Goal: Task Accomplishment & Management: Complete application form

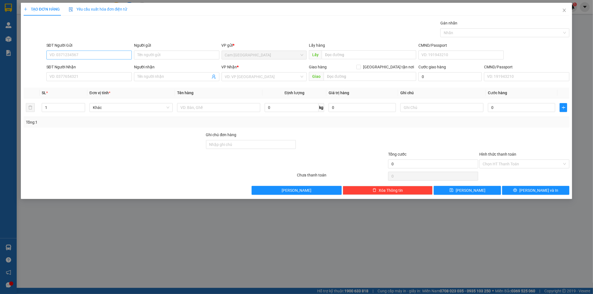
click at [120, 58] on input "SĐT Người Gửi" at bounding box center [88, 55] width 85 height 9
click at [80, 65] on div "0368280208 - SANG" at bounding box center [89, 66] width 79 height 6
type input "0368280208"
type input "SANG"
type input "0937866880"
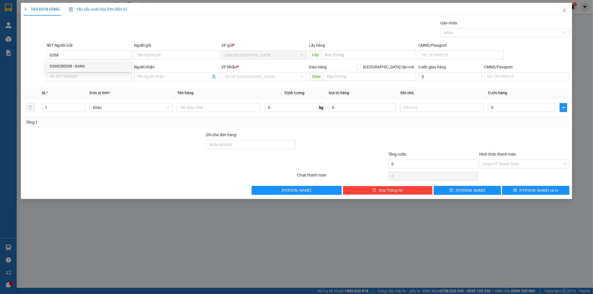
type input "TÙNG"
type input "0368280208"
click at [222, 104] on input "text" at bounding box center [218, 107] width 83 height 9
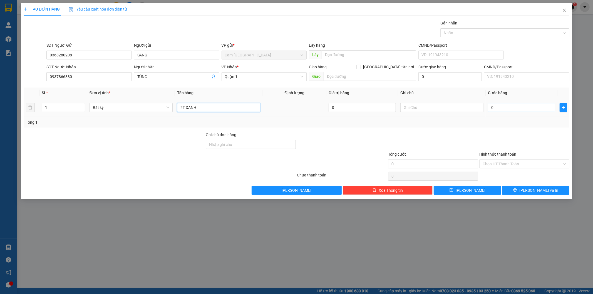
type input "2T XANH"
click at [506, 108] on input "0" at bounding box center [521, 107] width 67 height 9
type input "1"
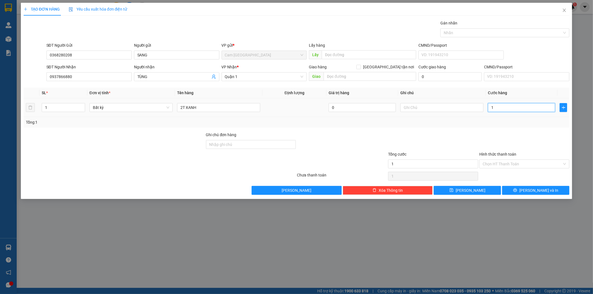
type input "12"
type input "120"
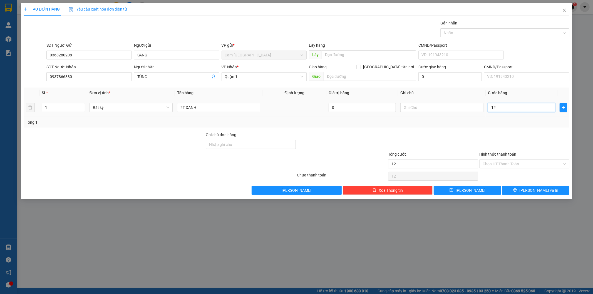
type input "120"
type input "1.200"
type input "12.000"
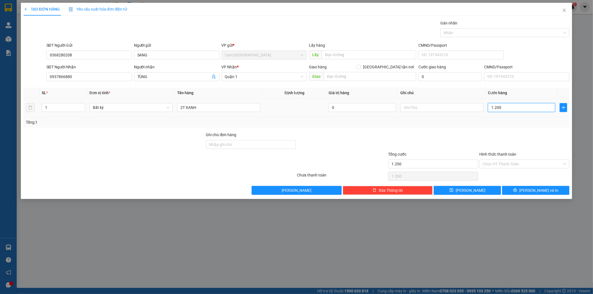
type input "12.000"
type input "120.000"
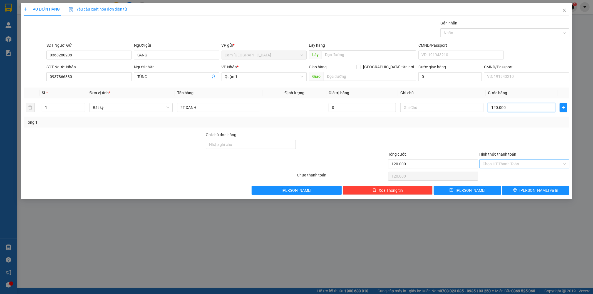
type input "120.000"
click at [508, 162] on input "Hình thức thanh toán" at bounding box center [523, 164] width 80 height 8
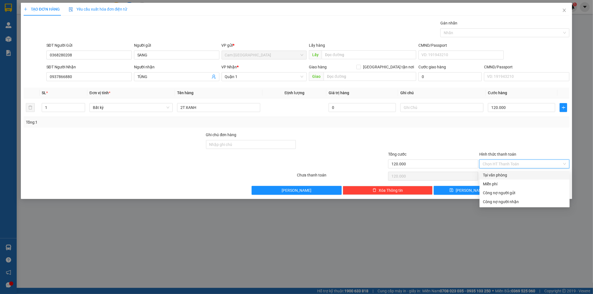
click at [507, 172] on div "Tại văn phòng" at bounding box center [525, 175] width 90 height 9
type input "0"
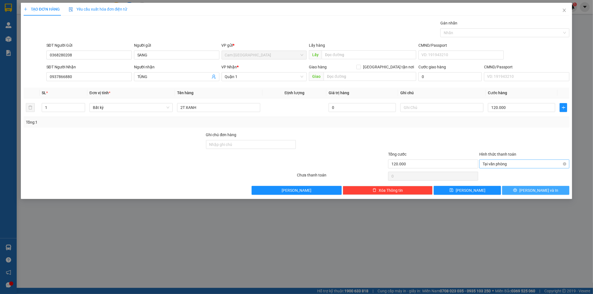
drag, startPoint x: 512, startPoint y: 187, endPoint x: 542, endPoint y: 163, distance: 38.8
click at [542, 163] on span "Tại văn phòng" at bounding box center [524, 164] width 83 height 8
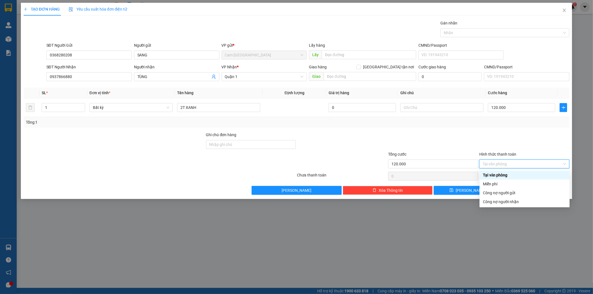
click at [516, 174] on div "Tại văn phòng" at bounding box center [524, 175] width 83 height 6
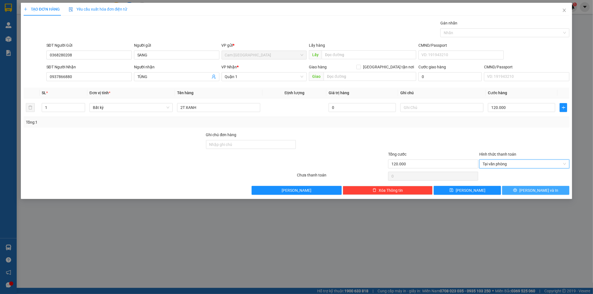
click at [519, 191] on button "[PERSON_NAME] và In" at bounding box center [535, 190] width 67 height 9
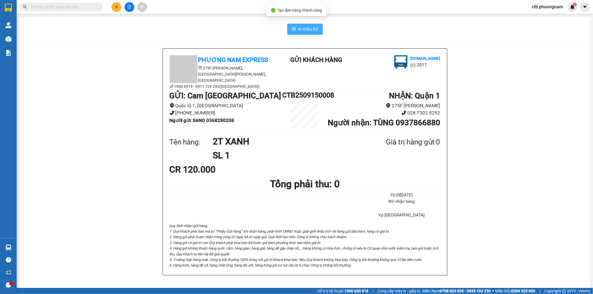
click at [310, 30] on span "In mẫu A5" at bounding box center [308, 29] width 20 height 7
click at [115, 6] on icon "plus" at bounding box center [117, 7] width 4 height 4
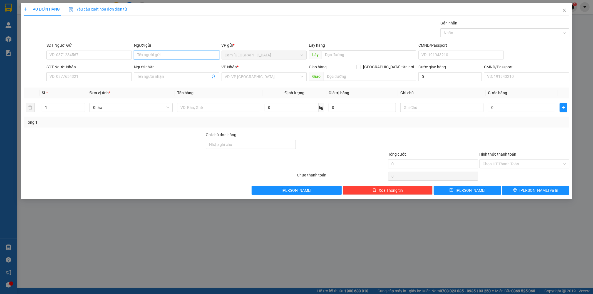
click at [144, 56] on input "Người gửi" at bounding box center [176, 55] width 85 height 9
type input "TƯỜNG PHÁT"
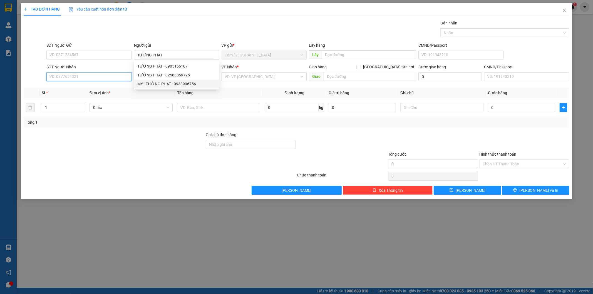
click at [79, 78] on input "SĐT Người Nhận" at bounding box center [88, 76] width 85 height 9
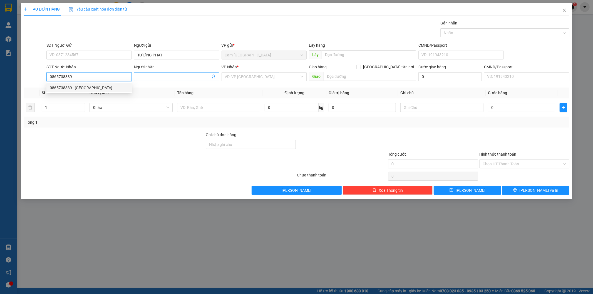
type input "0865738339"
click at [199, 76] on input "Người nhận" at bounding box center [173, 77] width 73 height 6
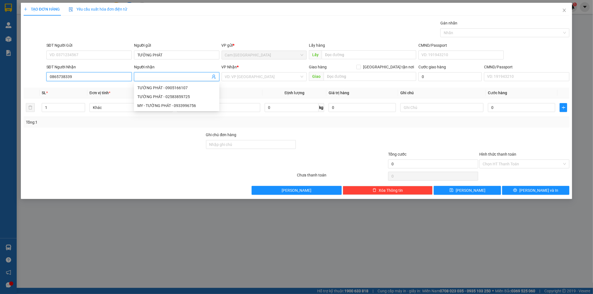
click at [83, 77] on input "0865738339" at bounding box center [88, 76] width 85 height 9
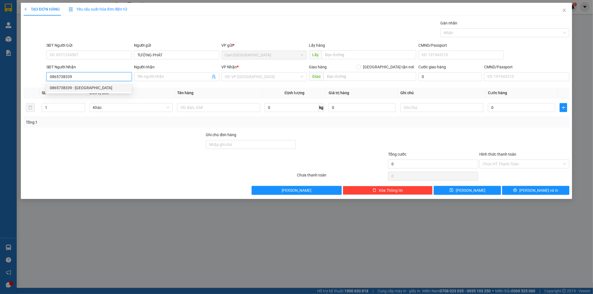
click at [82, 86] on div "0865738339 - [GEOGRAPHIC_DATA]" at bounding box center [89, 88] width 79 height 6
type input "[PERSON_NAME]"
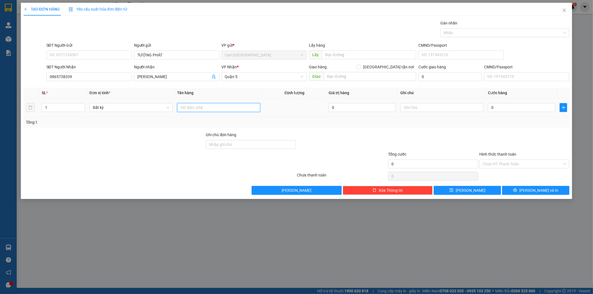
click at [215, 110] on input "text" at bounding box center [218, 107] width 83 height 9
type input "1 CỤC ĐEN DẸP"
click at [493, 108] on input "0" at bounding box center [521, 107] width 67 height 9
type input "3"
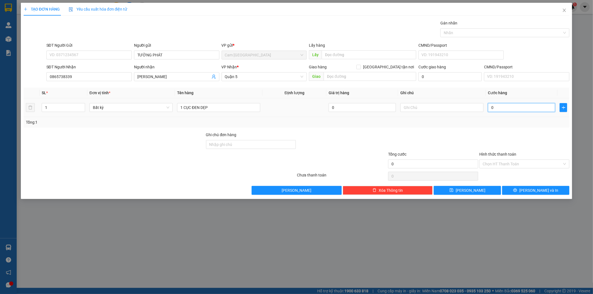
type input "3"
type input "30"
type input "300"
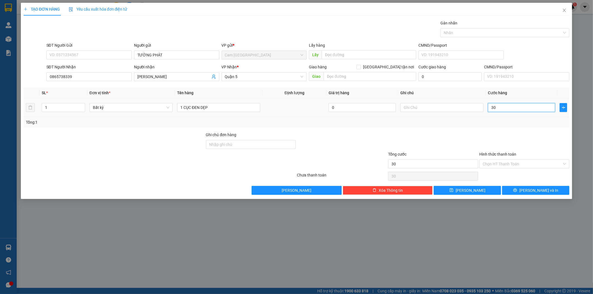
type input "300"
type input "3.000"
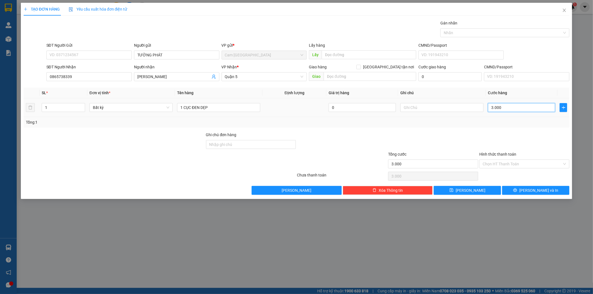
type input "30.000"
click at [491, 167] on input "Hình thức thanh toán" at bounding box center [523, 164] width 80 height 8
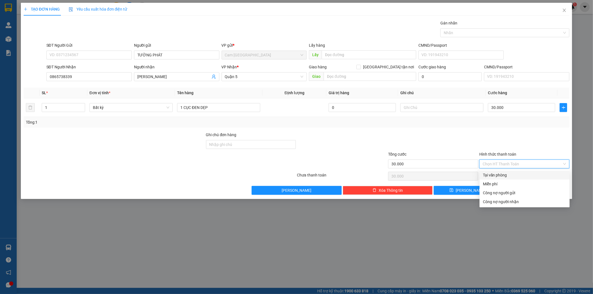
click at [491, 174] on div "Tại văn phòng" at bounding box center [524, 175] width 83 height 6
type input "0"
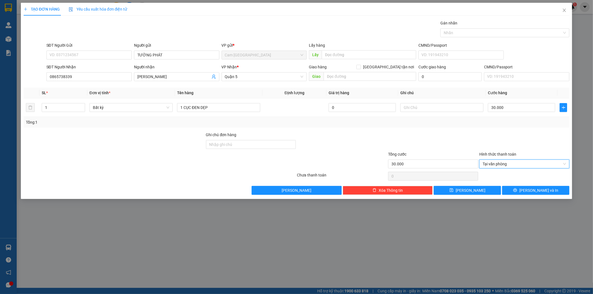
click at [556, 199] on div "TẠO ĐƠN HÀNG Yêu cầu xuất hóa đơn điện tử Transit Pickup Surcharge Ids Transit …" at bounding box center [297, 101] width 552 height 196
click at [551, 190] on button "[PERSON_NAME] và In" at bounding box center [535, 190] width 67 height 9
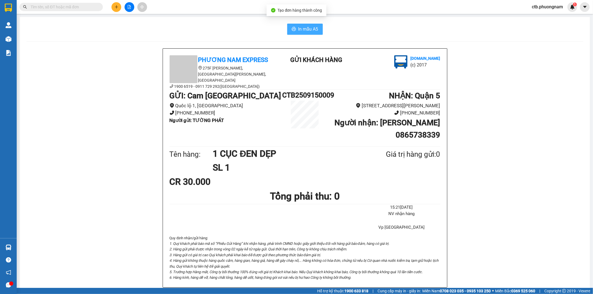
click at [304, 29] on span "In mẫu A5" at bounding box center [308, 29] width 20 height 7
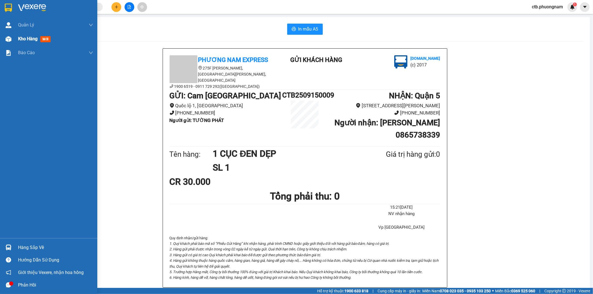
click at [5, 36] on div at bounding box center [9, 39] width 10 height 10
